Goal: Find contact information: Find contact information

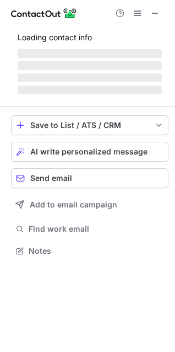
scroll to position [275, 175]
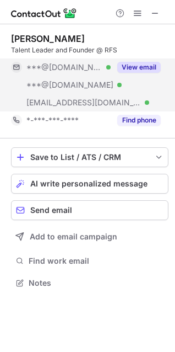
click at [87, 99] on span "***@recruitingfromscratch.com" at bounding box center [83, 103] width 115 height 10
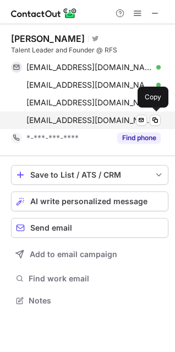
click at [79, 120] on span "wsanders@recruitingfromscratch.com" at bounding box center [89, 120] width 126 height 10
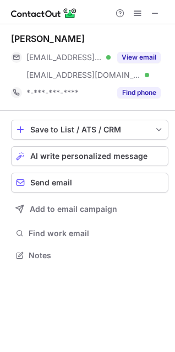
scroll to position [247, 175]
